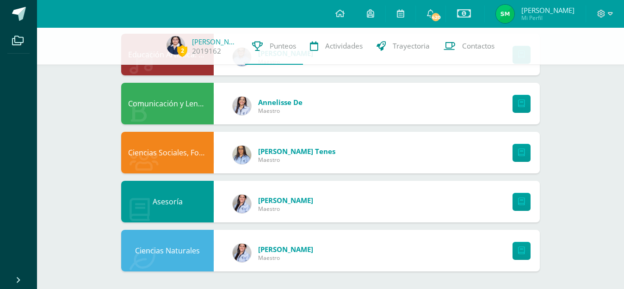
scroll to position [652, 0]
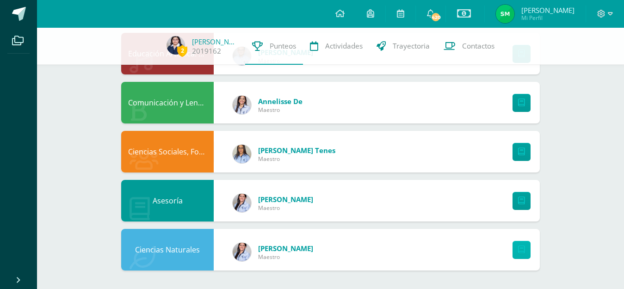
click at [522, 251] on icon at bounding box center [521, 250] width 7 height 8
click at [441, 15] on span "420" at bounding box center [436, 17] width 10 height 10
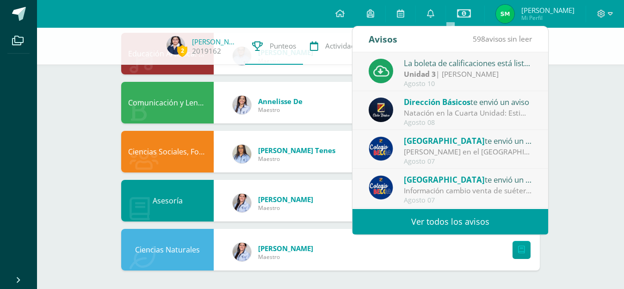
click at [441, 74] on div "Unidad 3 | [PERSON_NAME]" at bounding box center [468, 74] width 129 height 11
click at [471, 13] on icon at bounding box center [464, 13] width 14 height 11
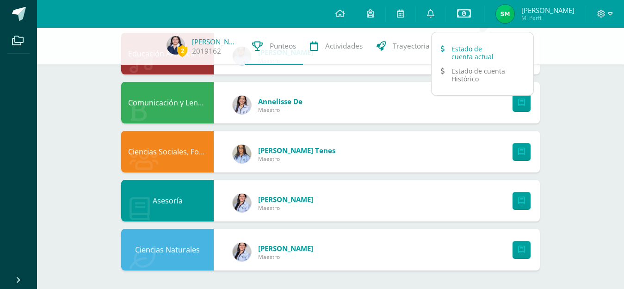
click at [472, 51] on link "Estado de cuenta actual" at bounding box center [483, 53] width 102 height 22
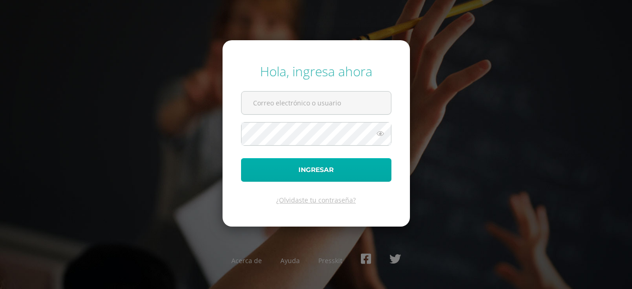
type input "[EMAIL_ADDRESS][DOMAIN_NAME]"
click at [321, 167] on button "Ingresar" at bounding box center [316, 170] width 150 height 24
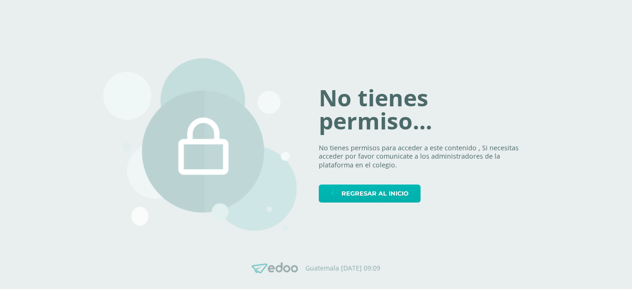
click at [375, 196] on span "Regresar al inicio" at bounding box center [374, 193] width 67 height 17
